Goal: Information Seeking & Learning: Learn about a topic

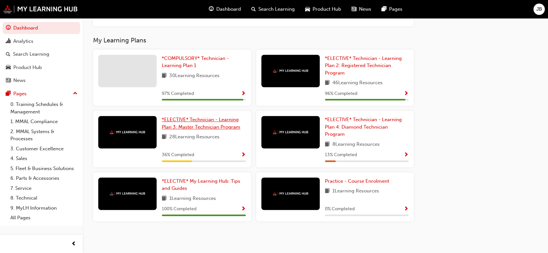
scroll to position [513, 0]
click at [200, 124] on span "*ELECTIVE* Technician - Learning Plan 3: Master Technician Program" at bounding box center [201, 123] width 79 height 13
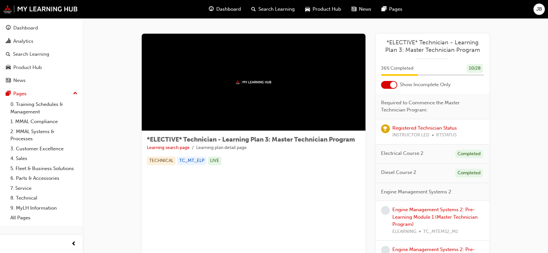
click at [391, 82] on div at bounding box center [393, 85] width 6 height 6
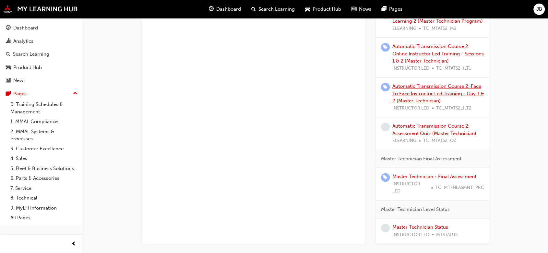
scroll to position [1037, 0]
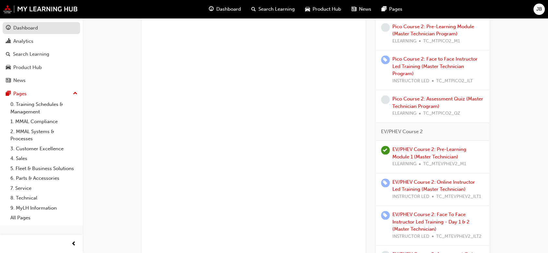
click at [57, 32] on link "Dashboard" at bounding box center [42, 28] width 78 height 12
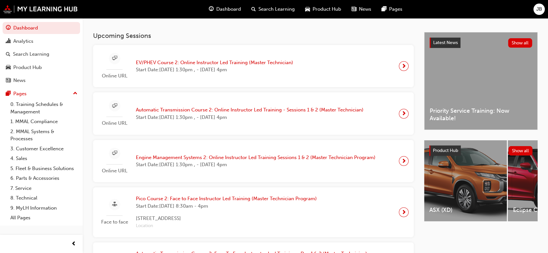
scroll to position [94, 0]
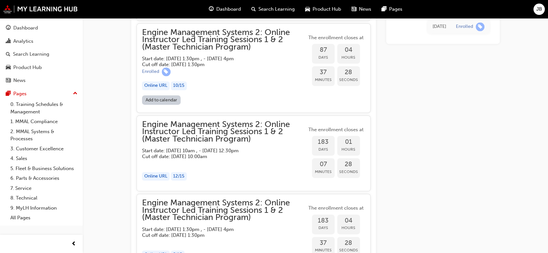
scroll to position [902, 0]
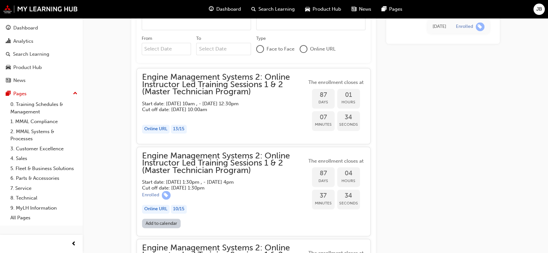
scroll to position [830, 0]
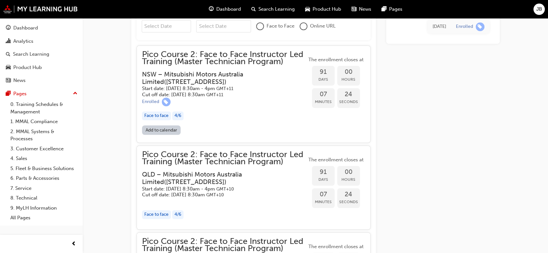
scroll to position [478, 0]
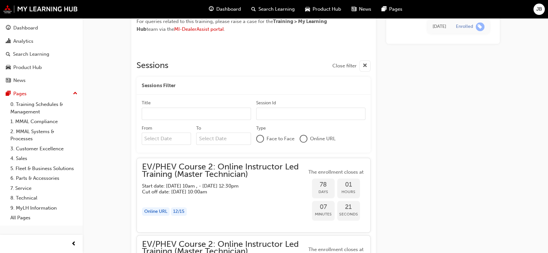
scroll to position [705, 0]
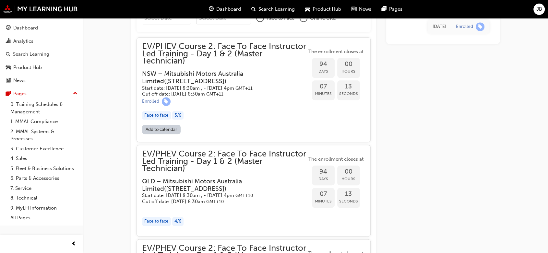
scroll to position [688, 0]
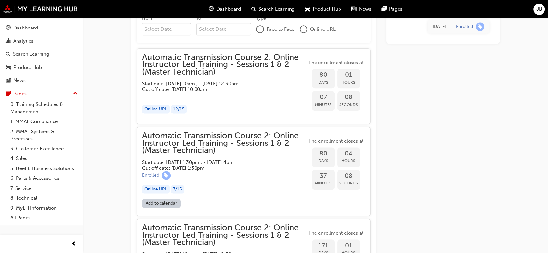
scroll to position [828, 0]
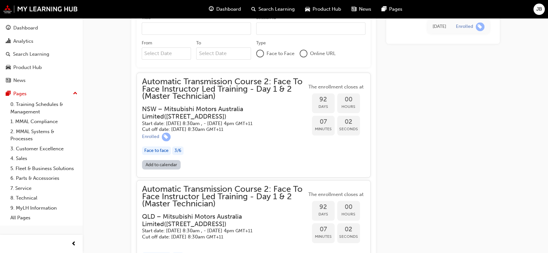
scroll to position [684, 0]
